Goal: Task Accomplishment & Management: Manage account settings

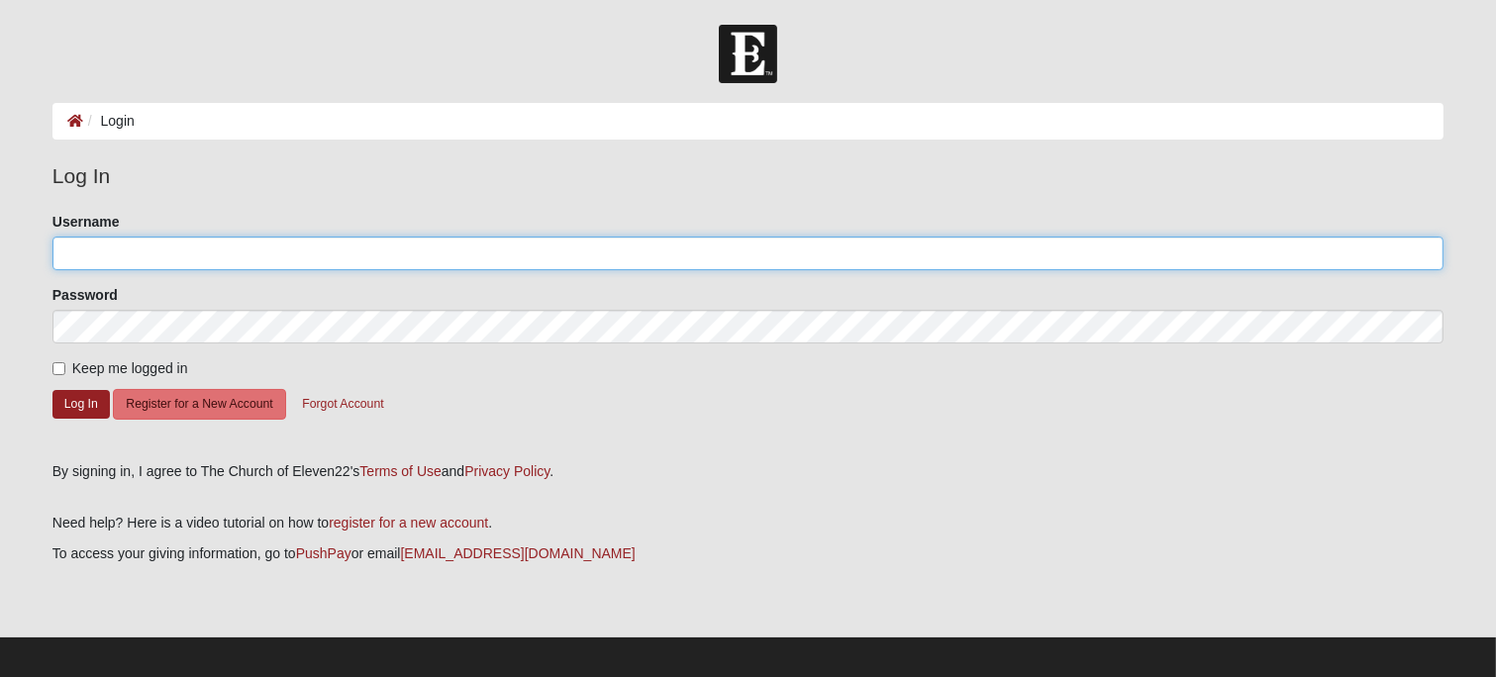
click at [123, 249] on input "Username" at bounding box center [747, 254] width 1391 height 34
type input "Stephbpd"
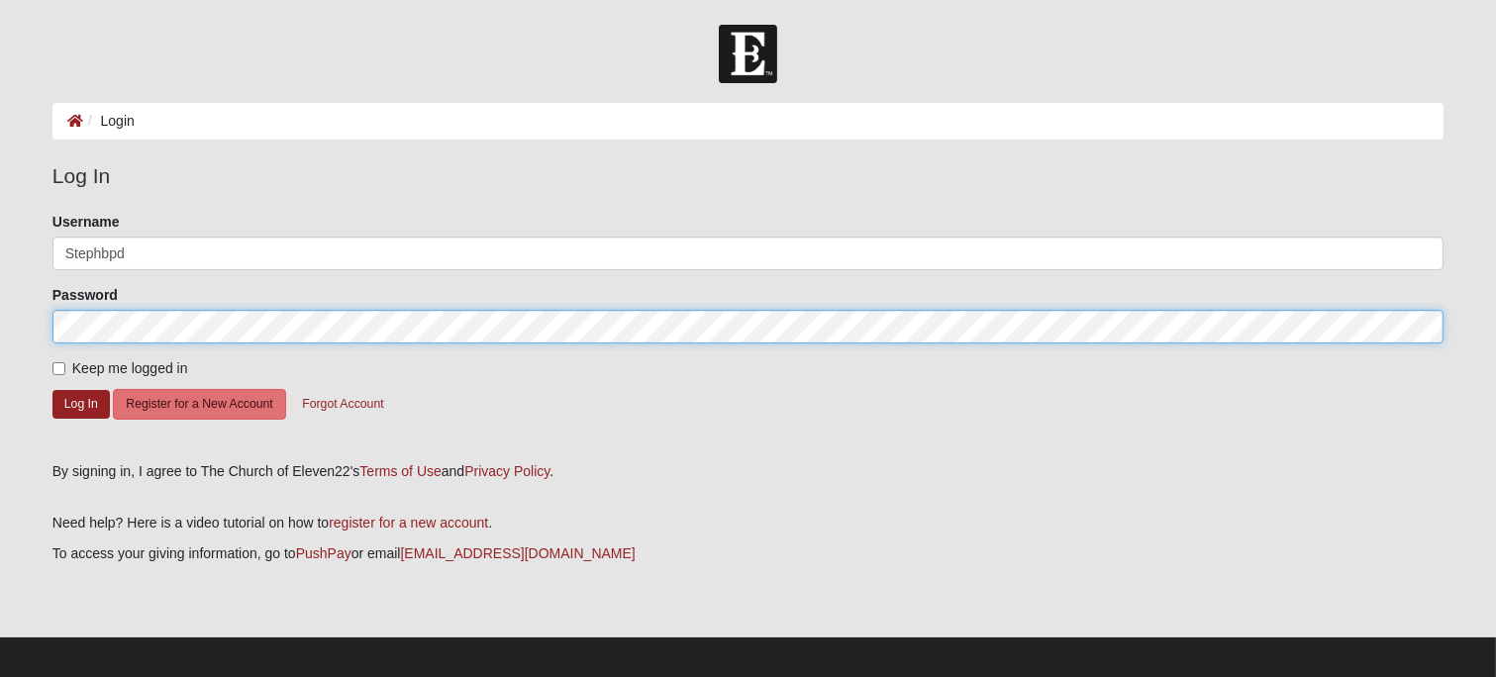
click at [52, 390] on button "Log In" at bounding box center [80, 404] width 57 height 29
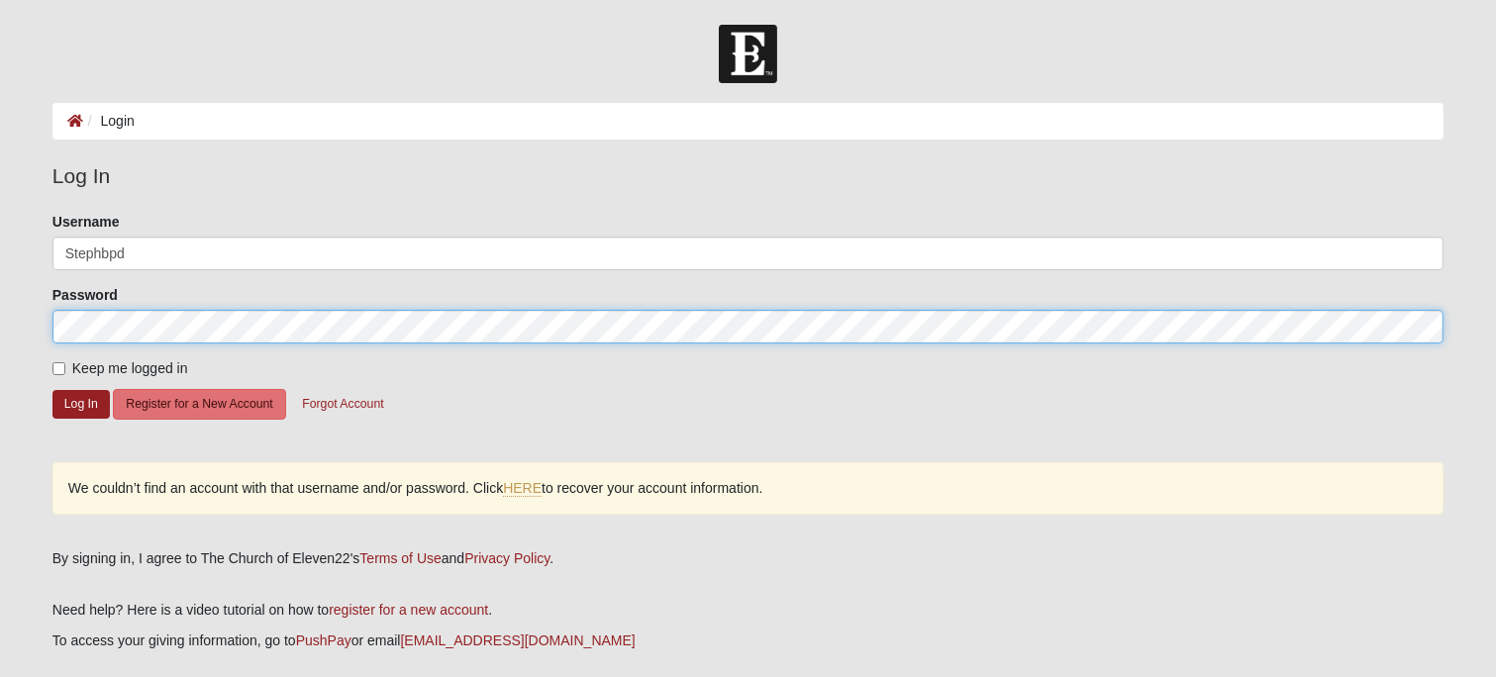
click at [52, 390] on button "Log In" at bounding box center [80, 404] width 57 height 29
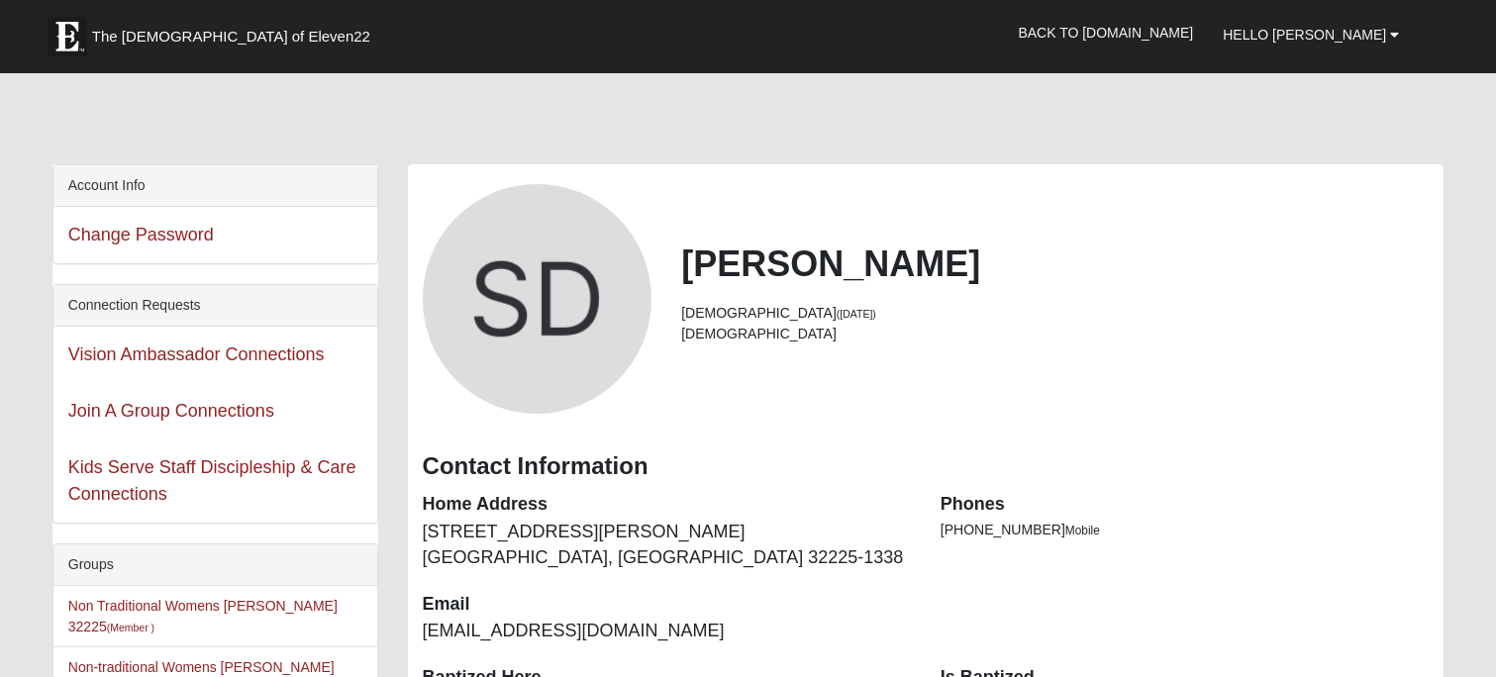
click at [1123, 142] on div at bounding box center [747, 122] width 1391 height 83
